Goal: Transaction & Acquisition: Obtain resource

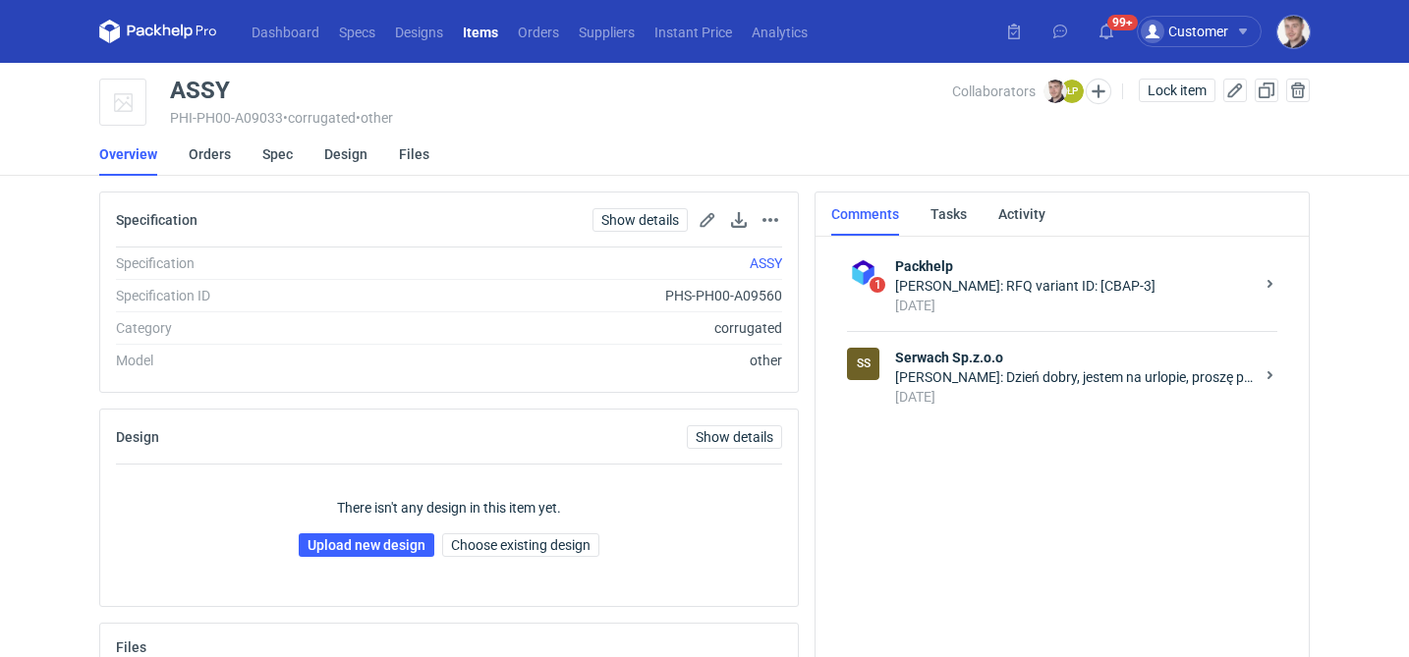
click at [1030, 396] on div "7 days ago" at bounding box center [1074, 397] width 359 height 20
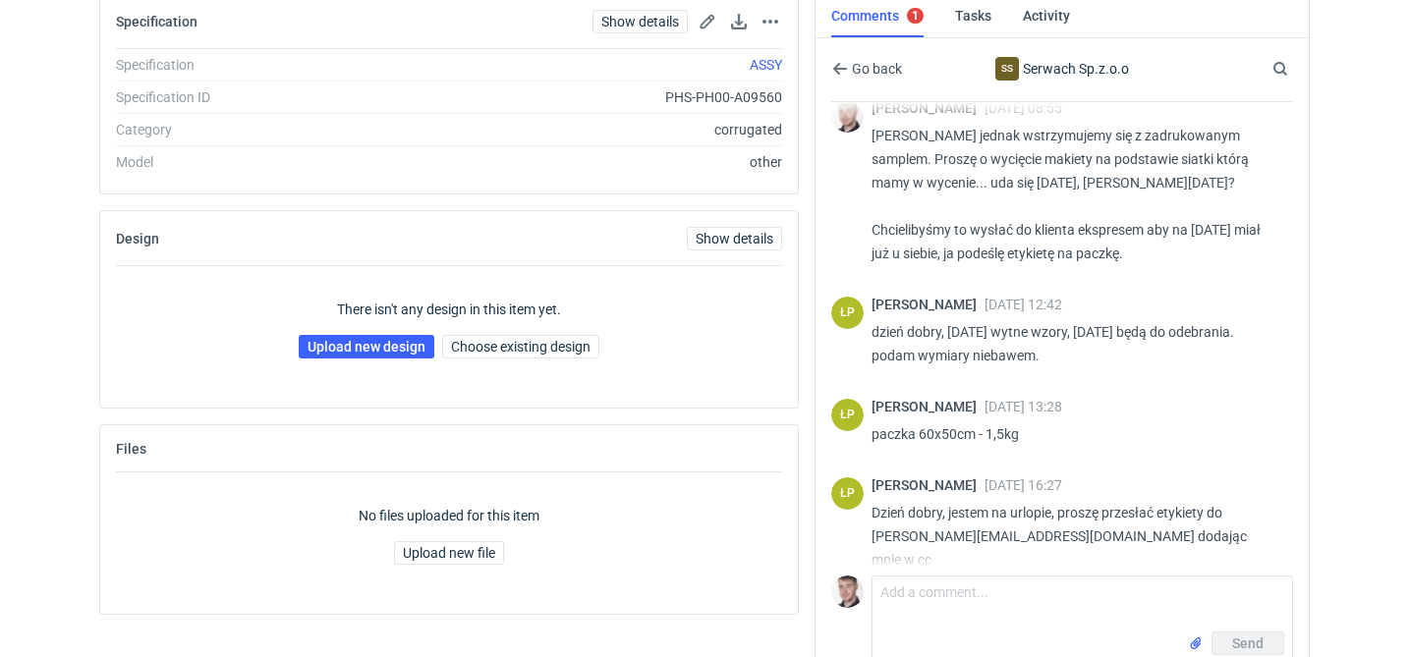
scroll to position [210, 0]
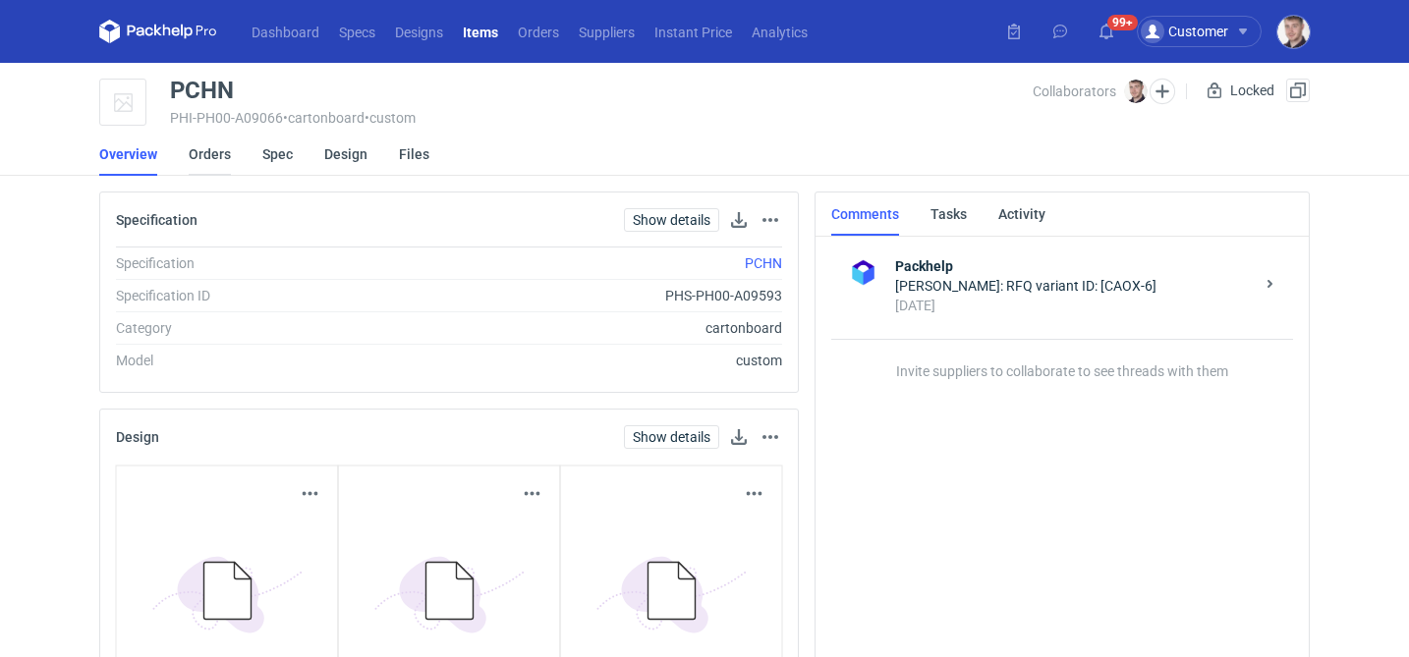
click at [195, 154] on link "Orders" at bounding box center [210, 154] width 42 height 43
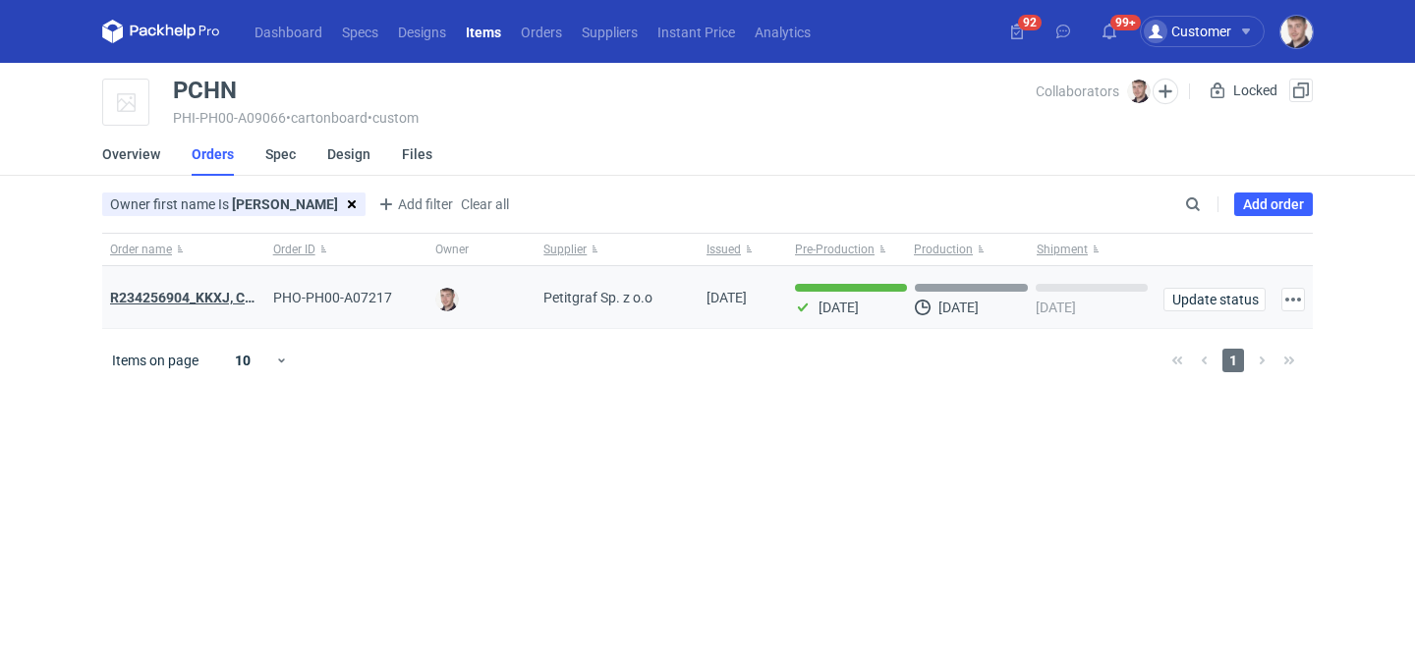
click at [212, 295] on strong "R234256904_KKXJ, CKTY,PCHN, FHNV,TJBT,BVDV,VPVS,UUAJ,HTKI,TWOS,IFEI,BQIJ" at bounding box center [372, 298] width 524 height 16
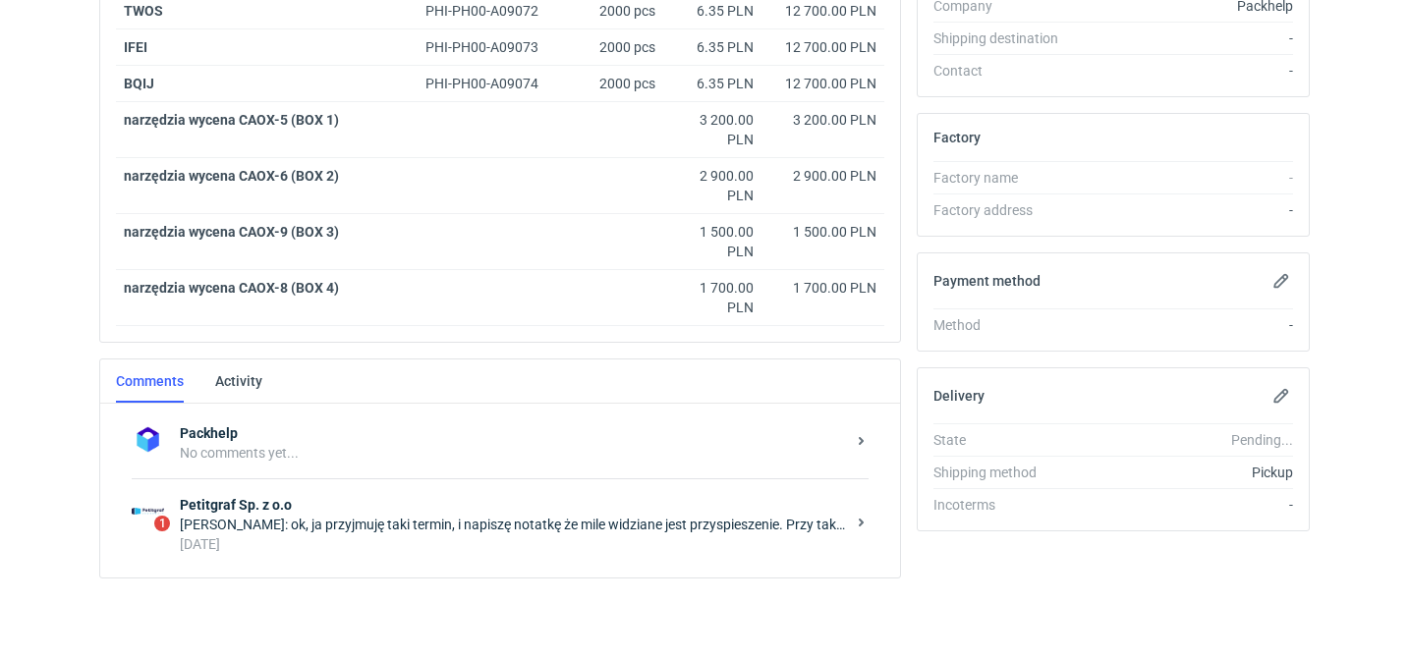
click at [451, 497] on strong "Petitgraf Sp. z o.o" at bounding box center [512, 505] width 665 height 20
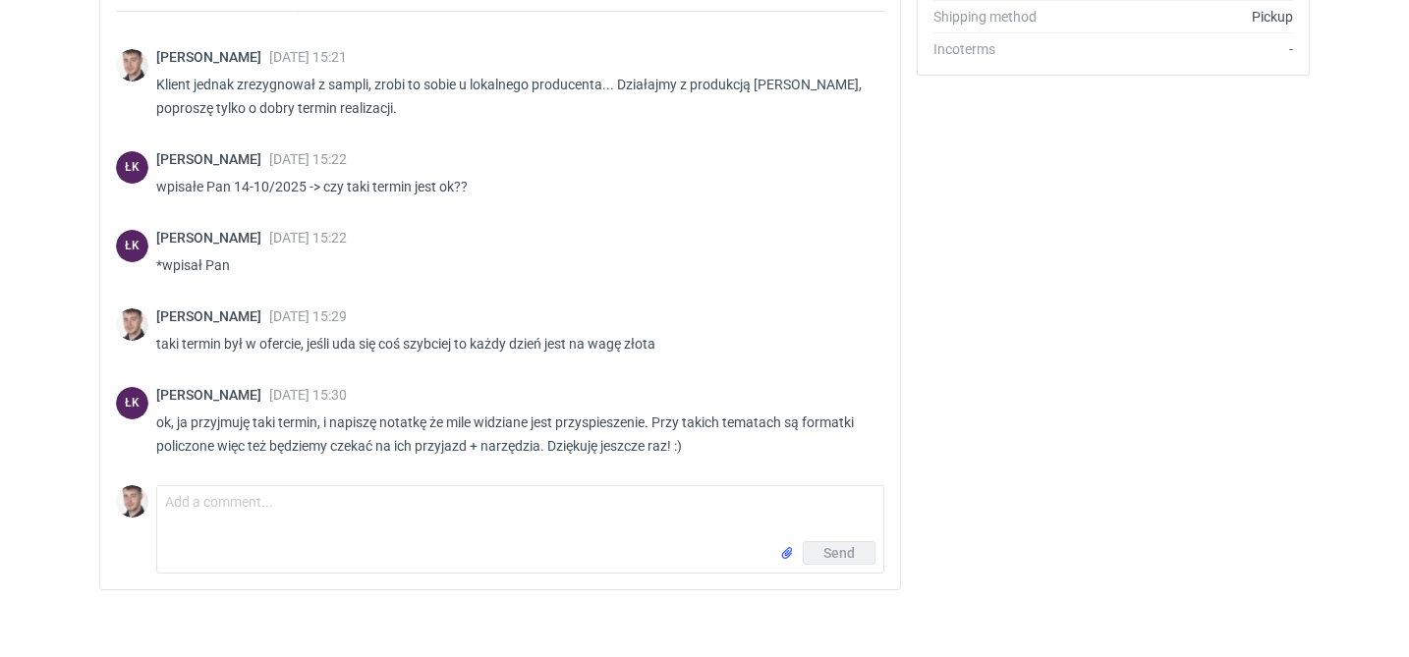
scroll to position [1183, 0]
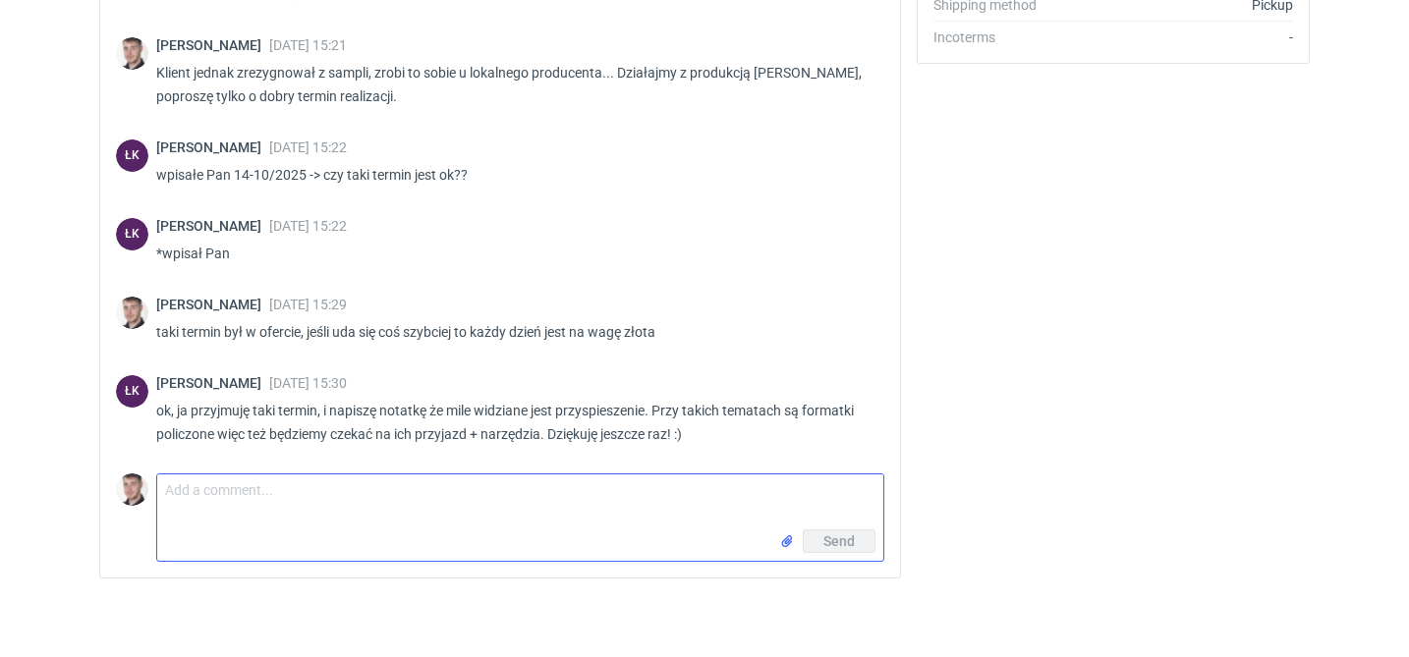
click at [342, 493] on textarea "Comment message" at bounding box center [520, 502] width 726 height 55
type textarea "Panie Łukaszu udałoby się to przyspieszyć na 6/10?"
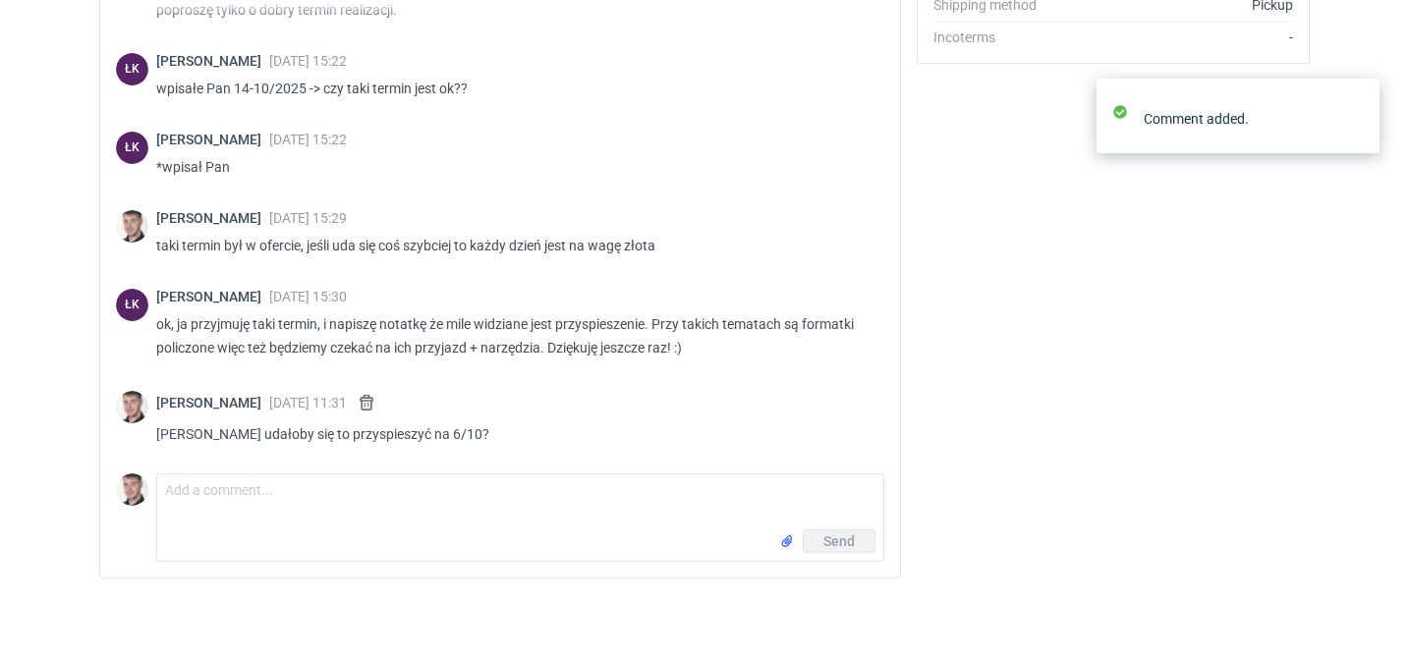
scroll to position [413, 0]
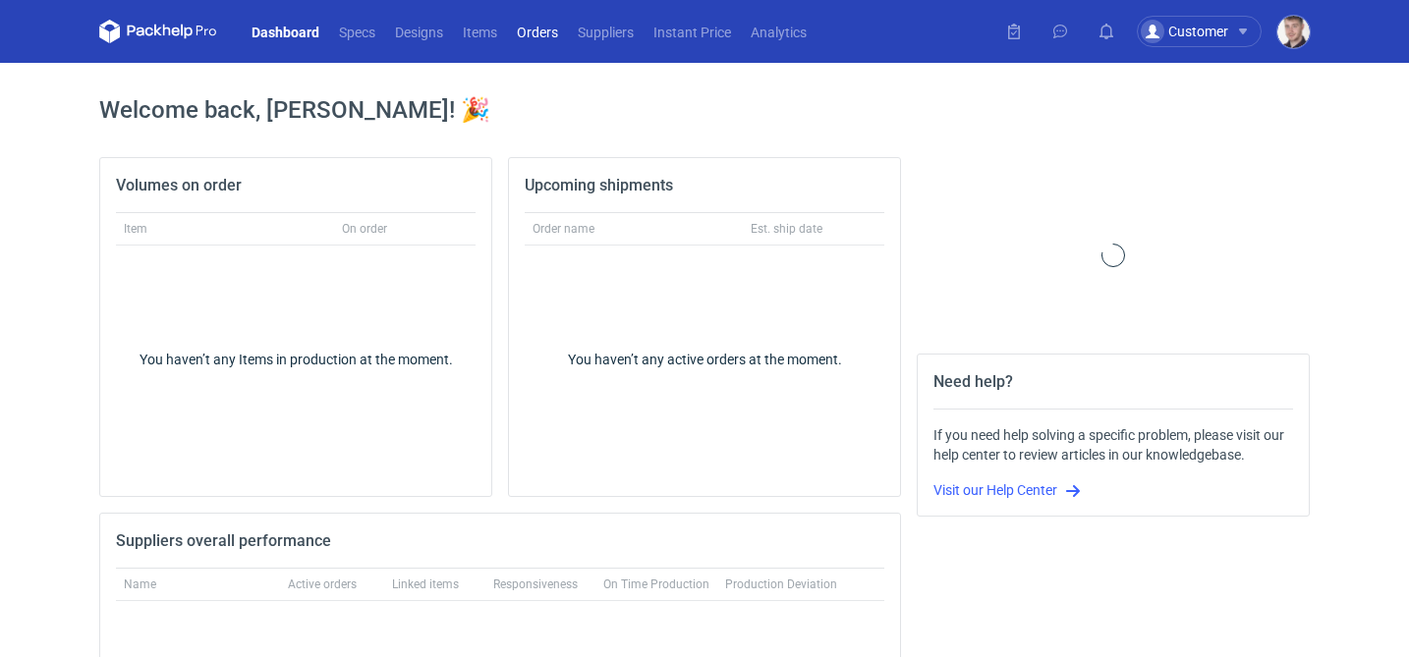
click at [535, 29] on link "Orders" at bounding box center [537, 32] width 61 height 24
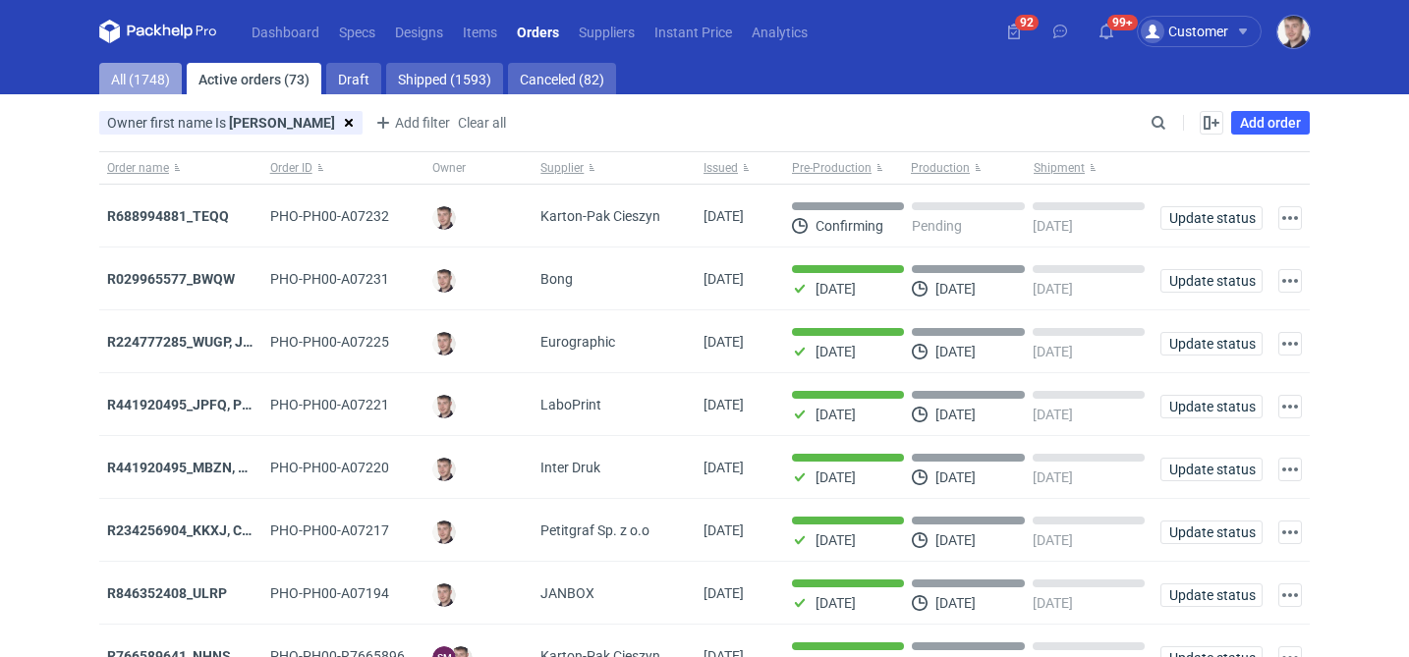
click at [150, 74] on link "All (1748)" at bounding box center [140, 78] width 83 height 31
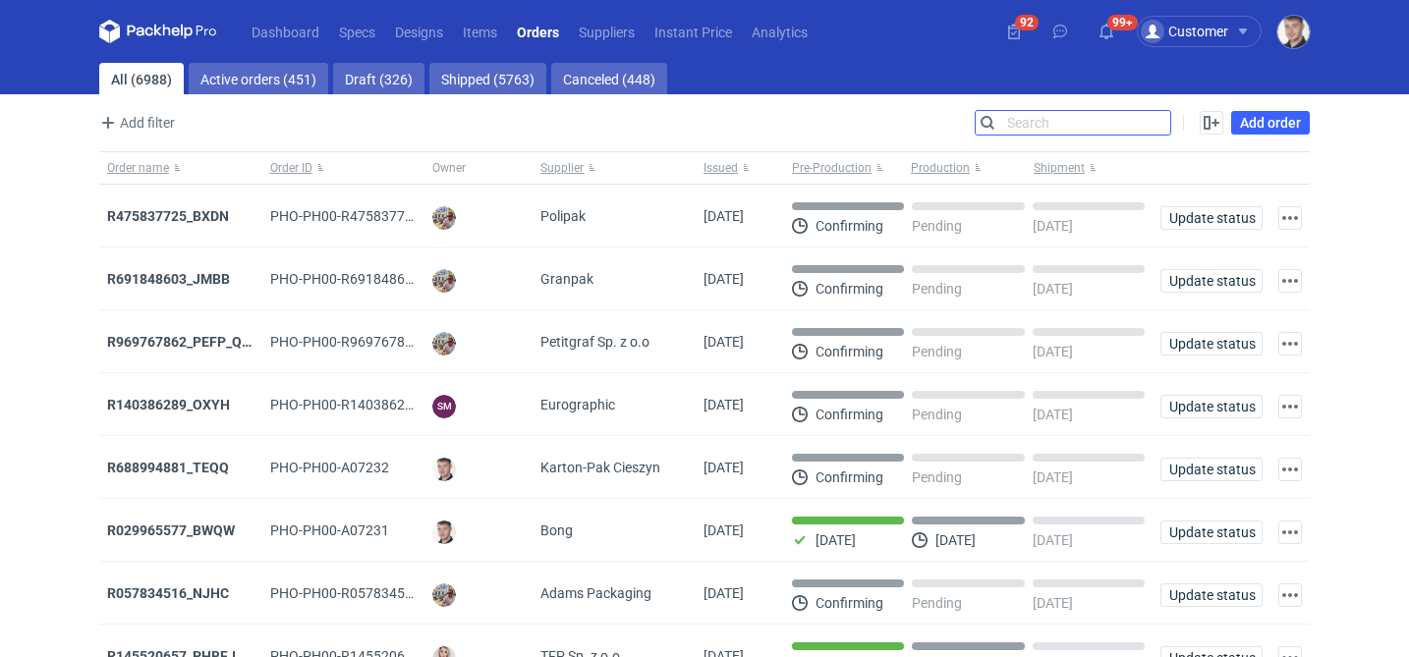
click at [1160, 118] on input "Search" at bounding box center [1073, 123] width 195 height 24
paste input "WUKW"
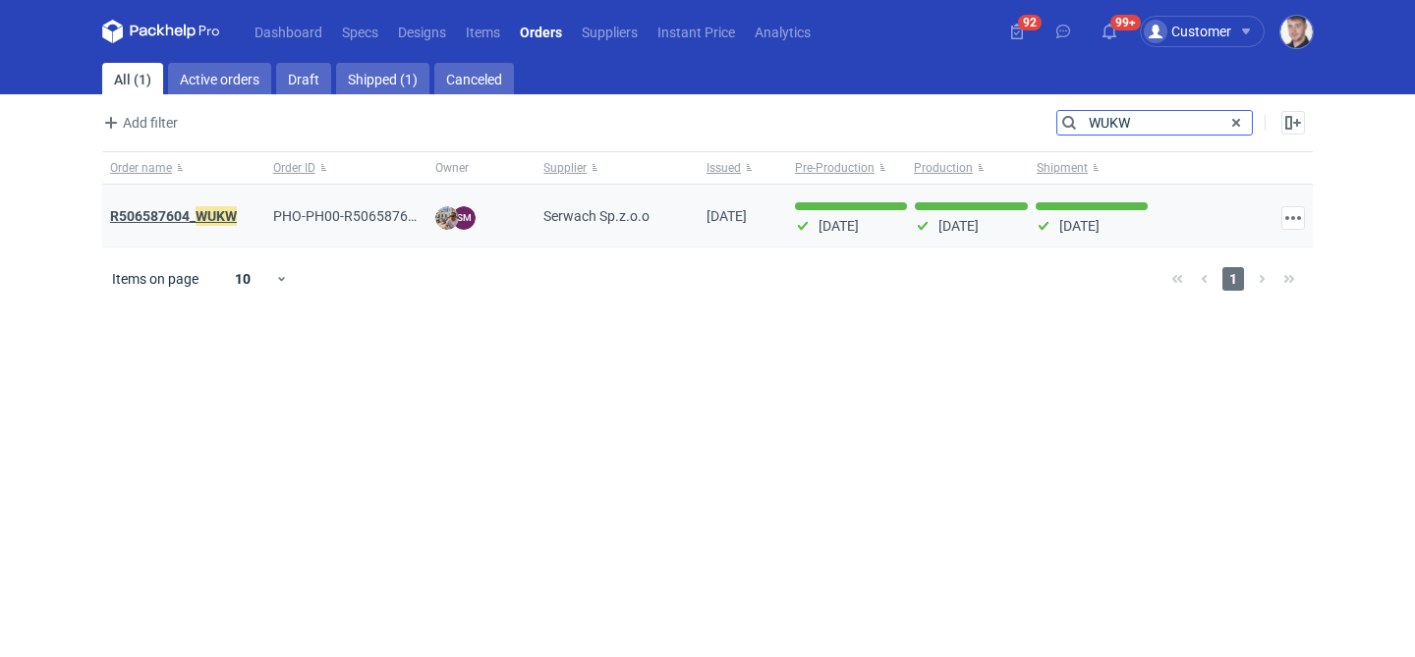
type input "WUKW"
click at [208, 217] on em "WUKW" at bounding box center [216, 216] width 41 height 22
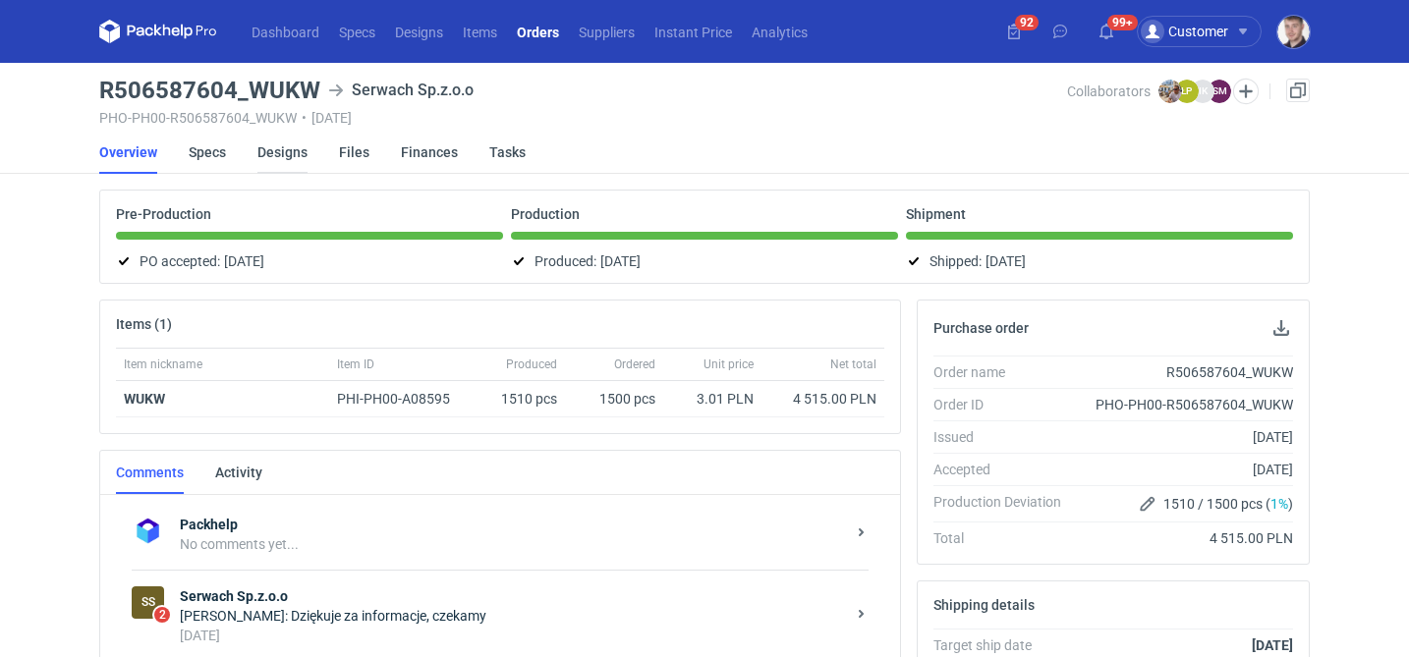
click at [265, 151] on link "Designs" at bounding box center [282, 152] width 50 height 43
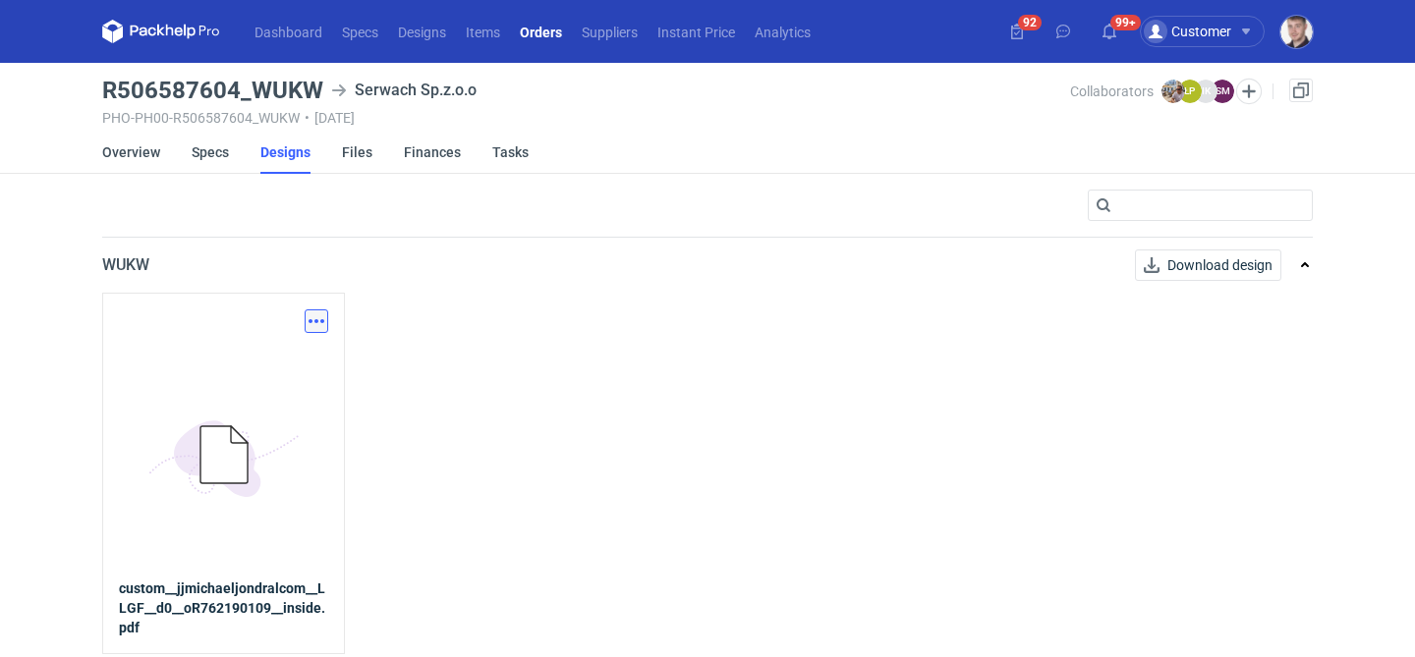
click at [313, 317] on button "button" at bounding box center [317, 322] width 24 height 24
click at [271, 350] on link "Download design part" at bounding box center [230, 364] width 181 height 31
drag, startPoint x: 101, startPoint y: 93, endPoint x: 314, endPoint y: 86, distance: 213.3
click at [314, 86] on main "R506587604_WUKW [PERSON_NAME].z.o.o PHO-PH00-R506587604_WUKW • [DATE] Collabora…" at bounding box center [707, 360] width 1226 height 594
copy h3 "R506587604_WUKW"
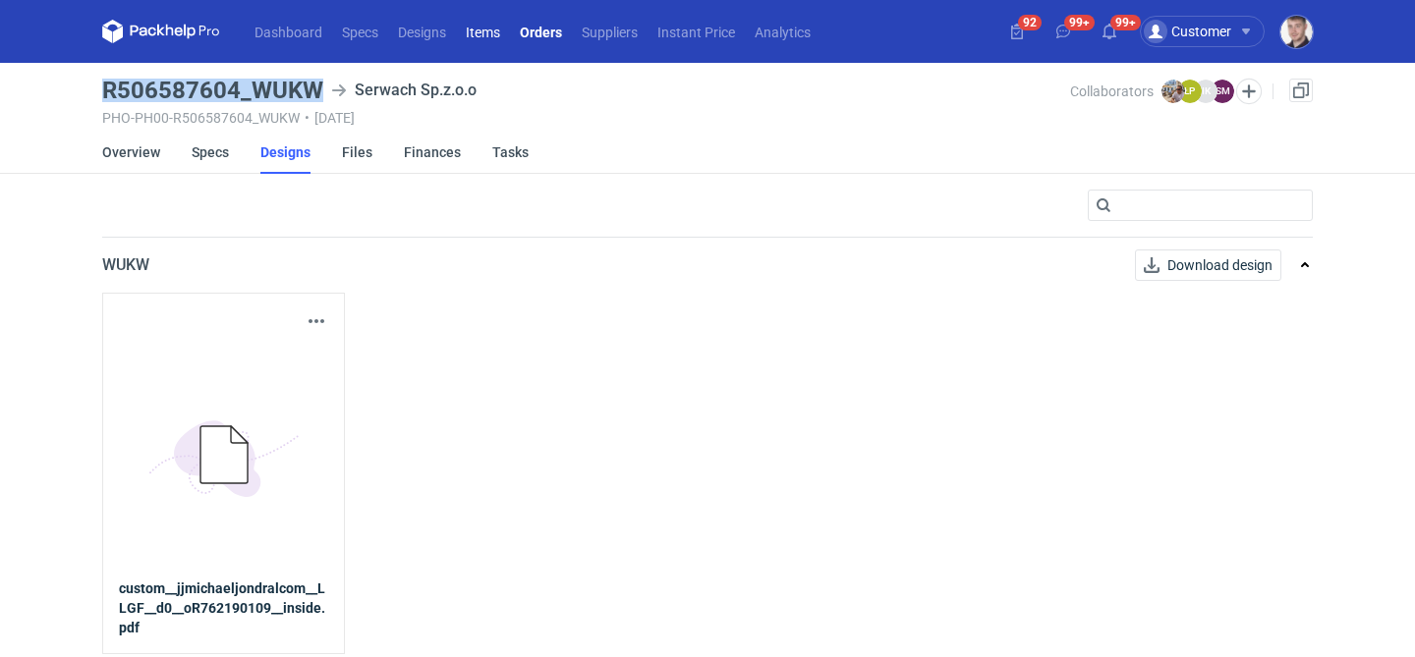
click at [510, 39] on ul "Dashboard Specs Designs Items Orders Suppliers Instant Price Analytics" at bounding box center [533, 32] width 576 height 24
click at [529, 31] on link "Orders" at bounding box center [541, 32] width 62 height 24
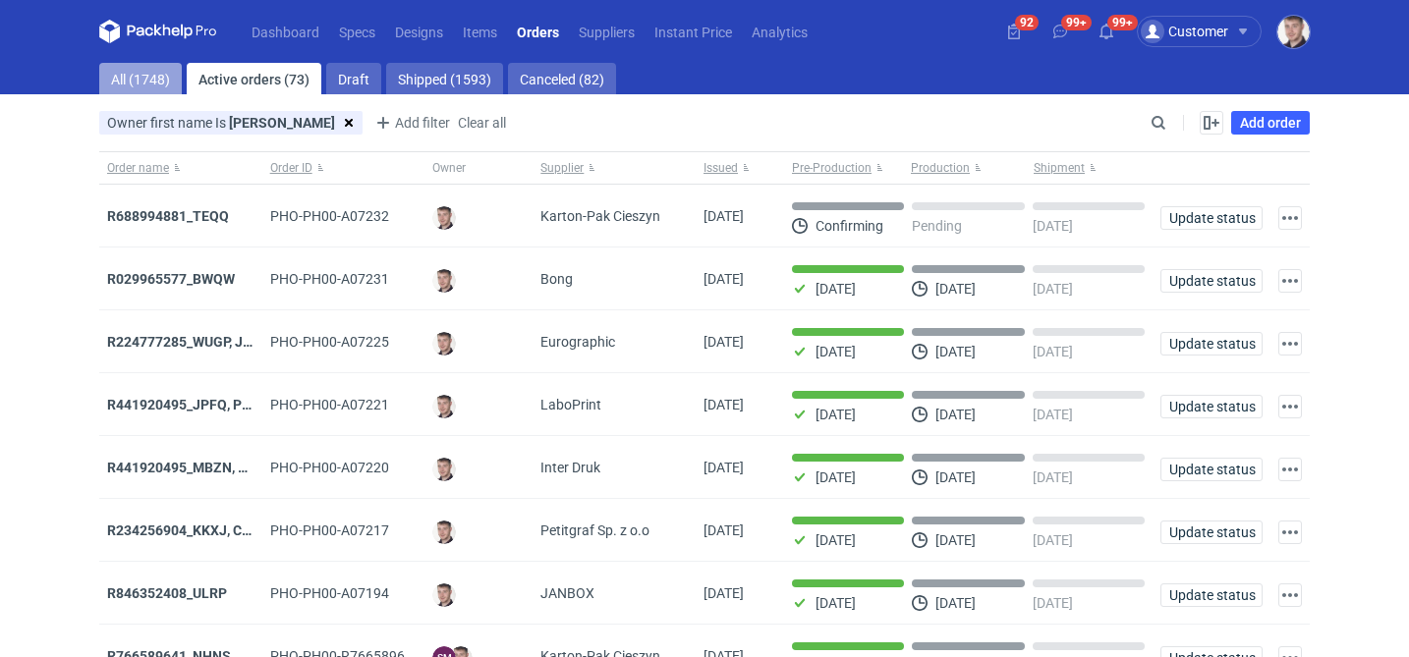
click at [140, 69] on link "All (1748)" at bounding box center [140, 78] width 83 height 31
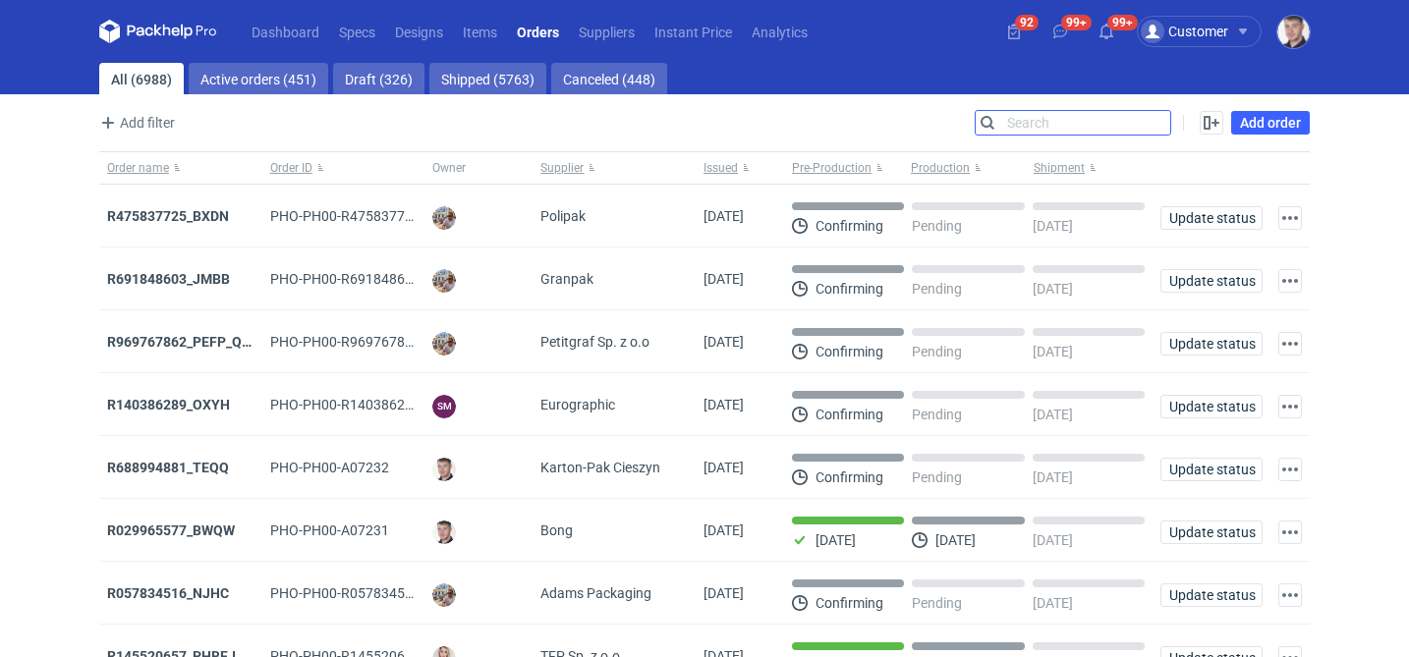
click at [1155, 123] on input "Search" at bounding box center [1073, 123] width 195 height 24
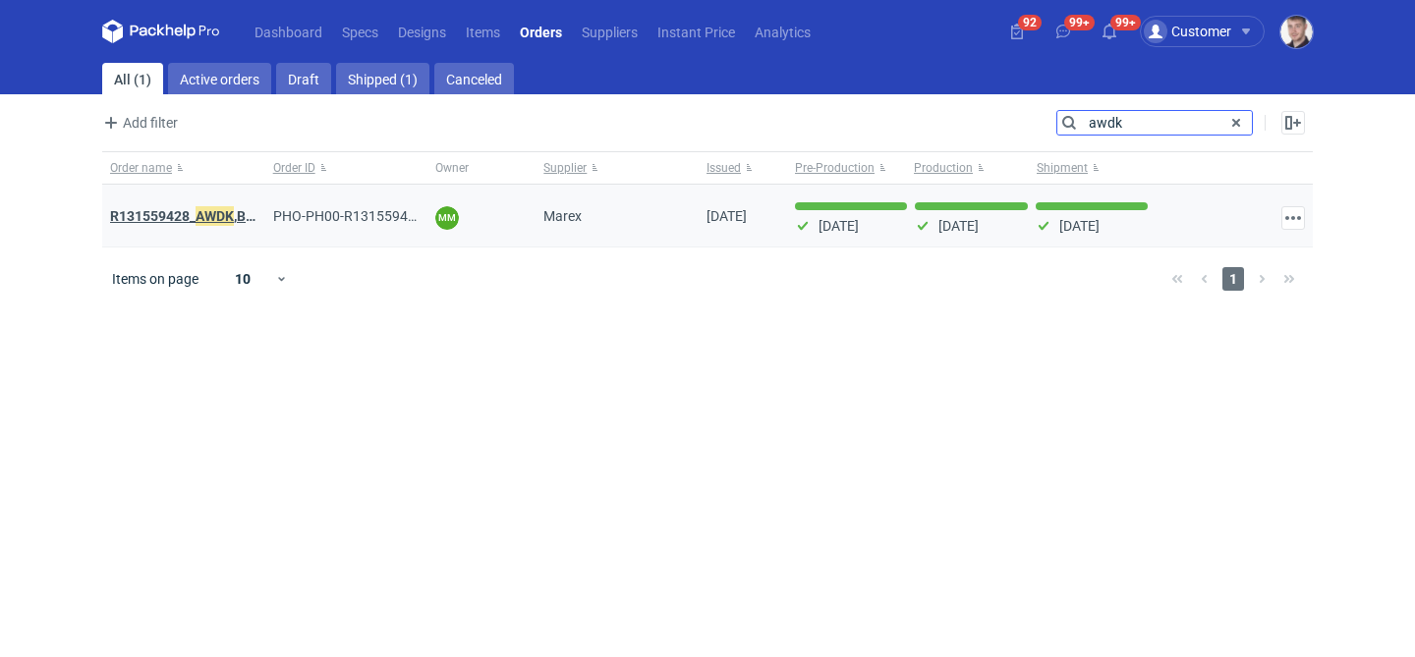
type input "awdk"
click at [220, 215] on em "AWDK" at bounding box center [215, 216] width 38 height 22
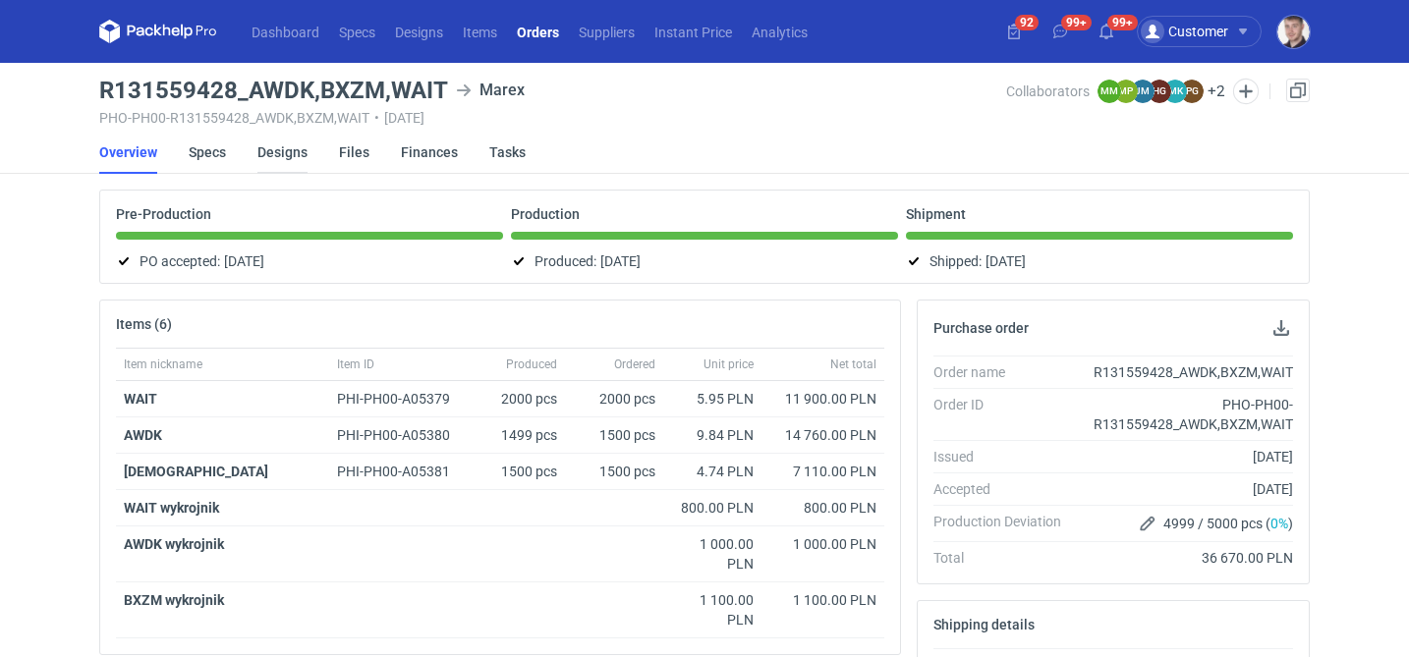
click at [278, 157] on link "Designs" at bounding box center [282, 152] width 50 height 43
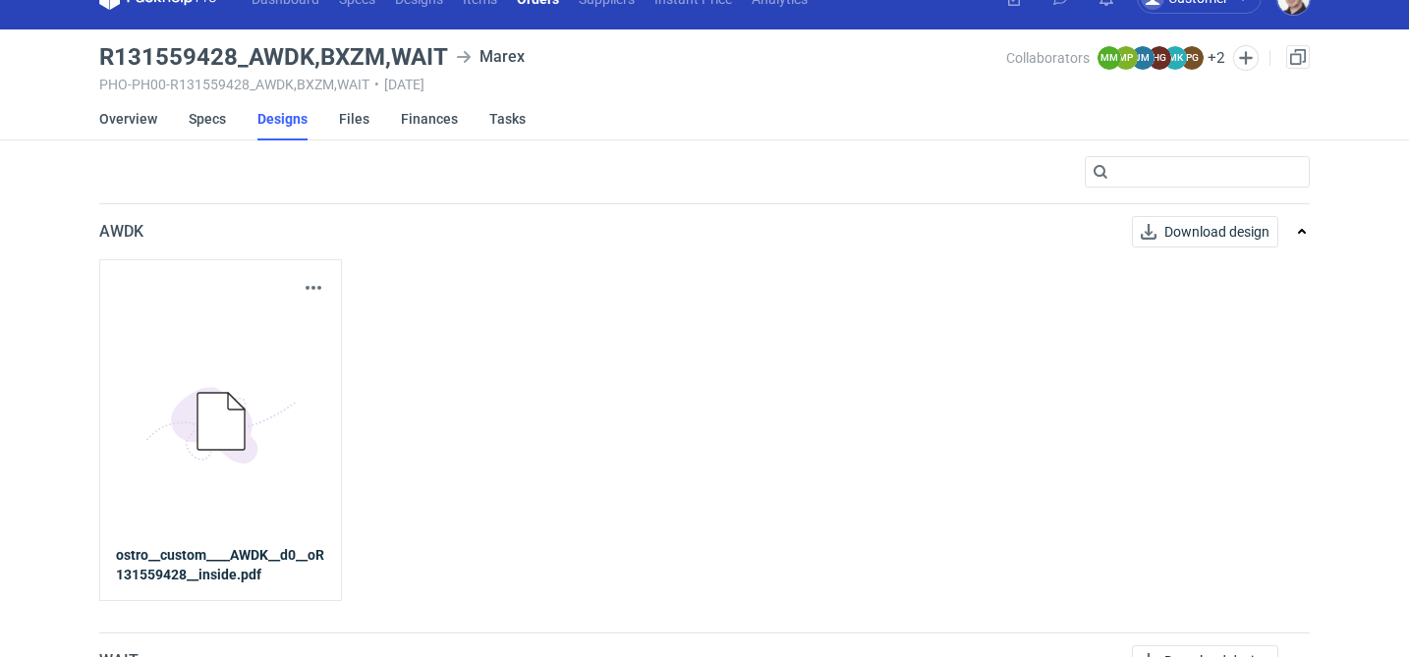
scroll to position [37, 0]
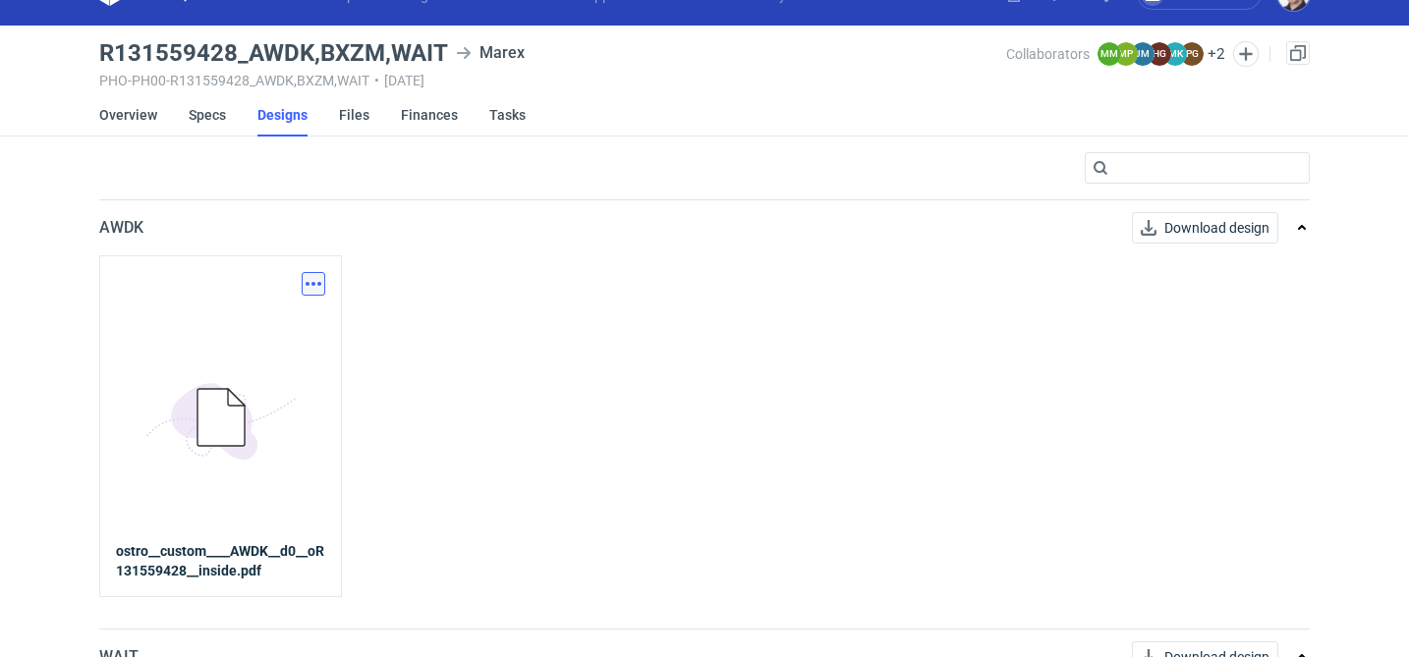
click at [312, 284] on button "button" at bounding box center [314, 284] width 24 height 24
click at [278, 327] on link "Download design part" at bounding box center [227, 326] width 181 height 31
drag, startPoint x: 310, startPoint y: 46, endPoint x: 96, endPoint y: 47, distance: 214.2
copy h3 "R131559428_AWDK"
